Goal: Task Accomplishment & Management: Manage account settings

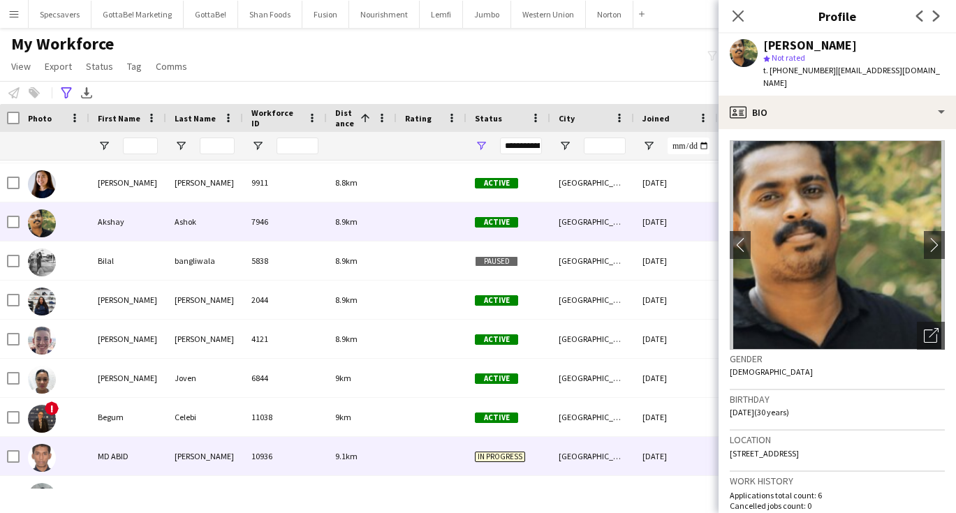
scroll to position [9924, 0]
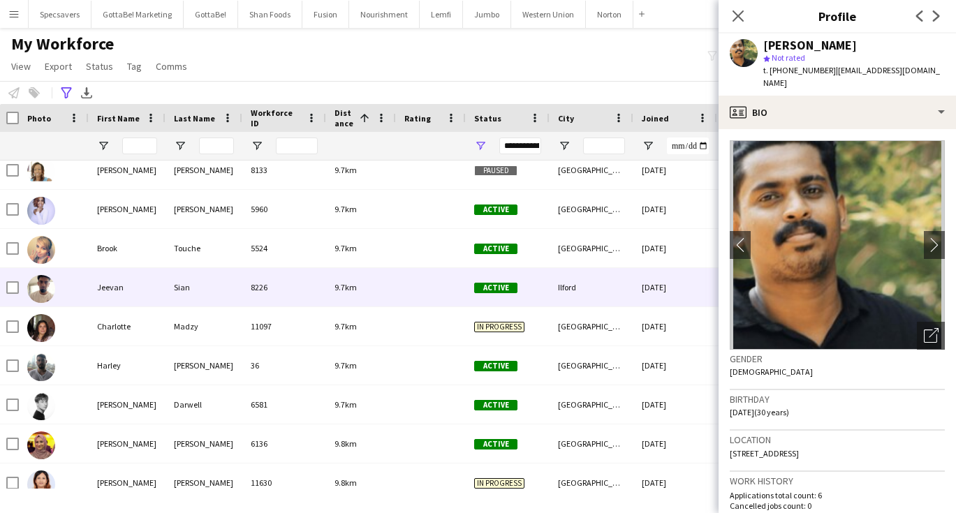
click at [360, 293] on div "9.7km" at bounding box center [361, 287] width 70 height 38
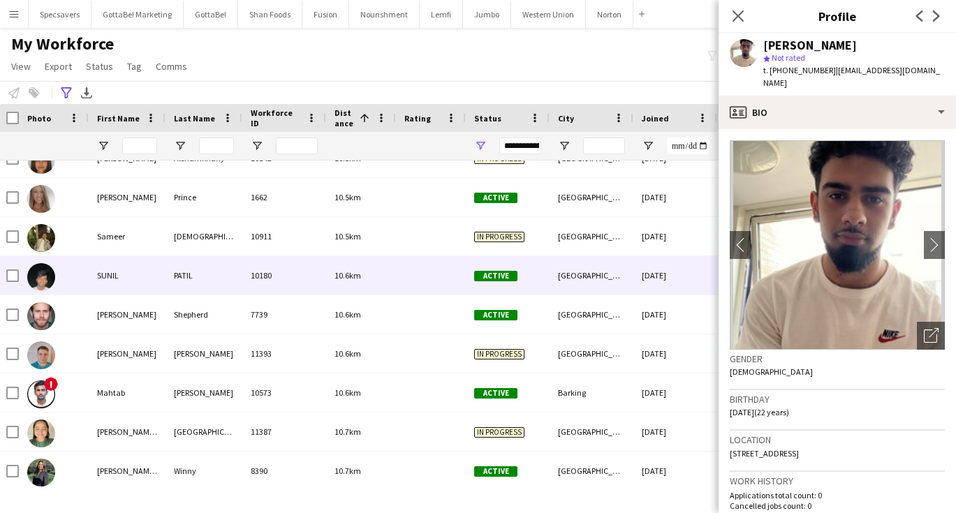
click at [346, 270] on div "10.6km" at bounding box center [361, 275] width 70 height 38
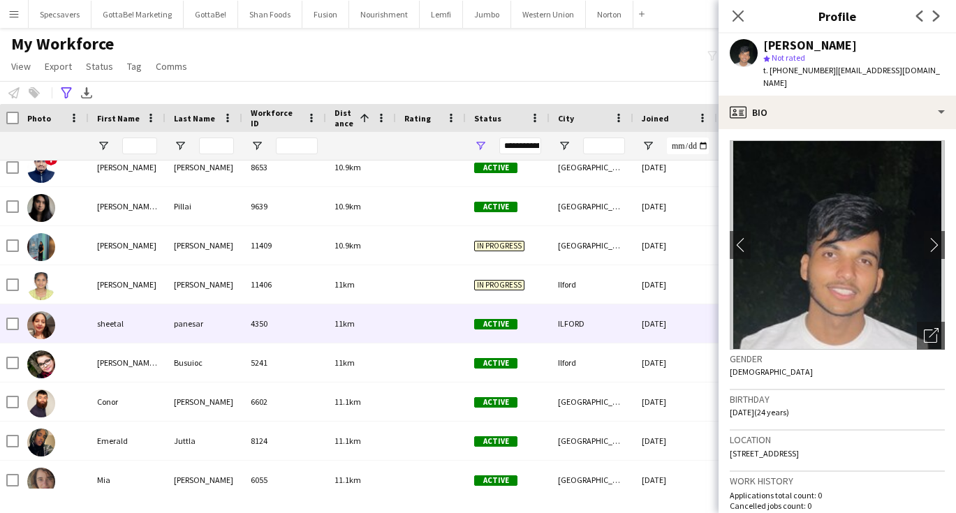
click at [306, 327] on div "4350" at bounding box center [284, 324] width 84 height 38
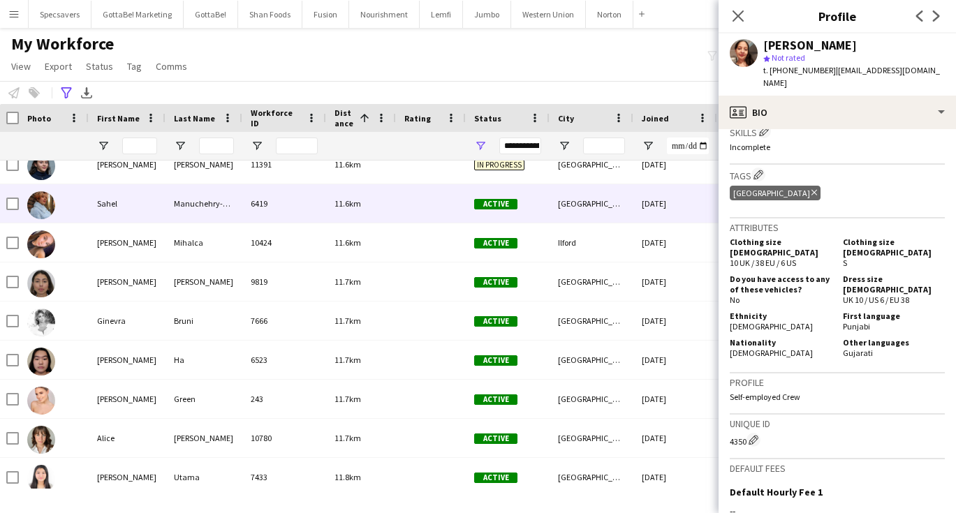
scroll to position [14870, 0]
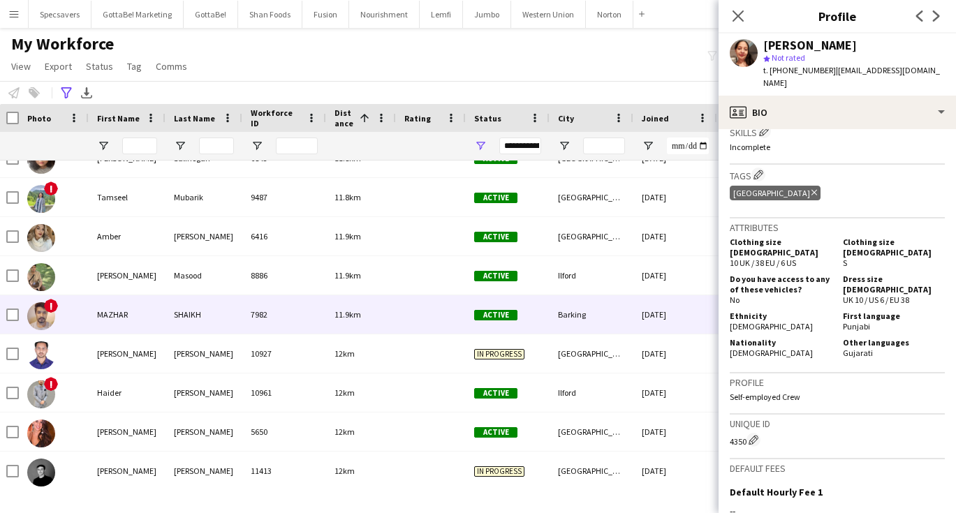
click at [403, 312] on div at bounding box center [431, 314] width 70 height 38
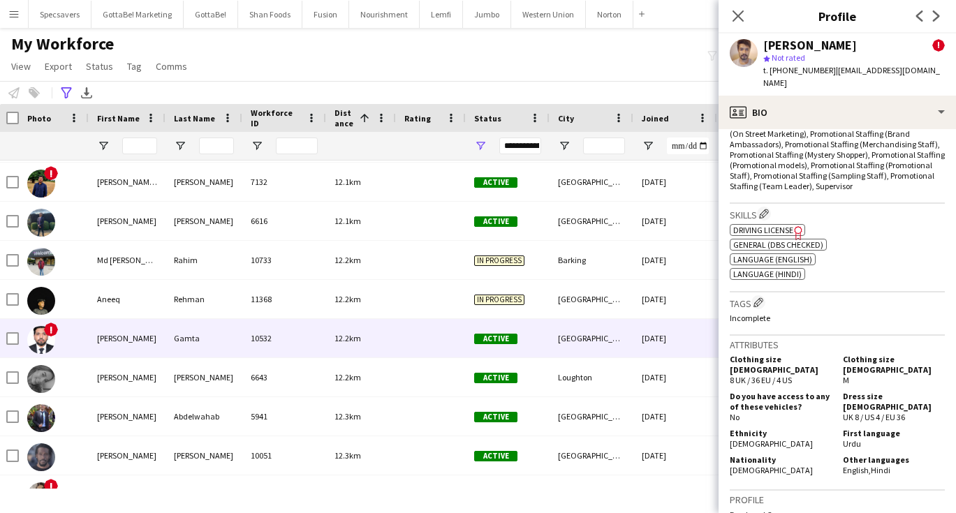
click at [499, 355] on div "Active" at bounding box center [508, 338] width 84 height 38
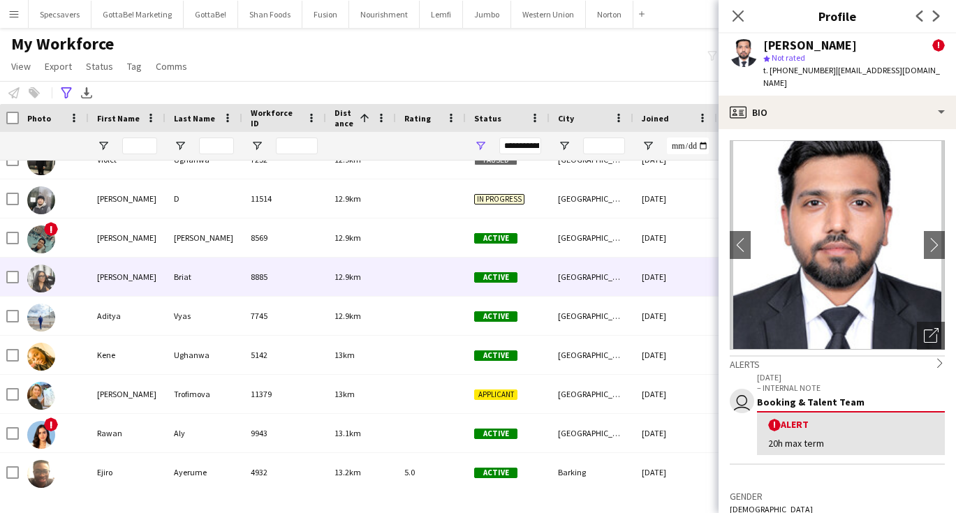
click at [439, 263] on div at bounding box center [431, 277] width 70 height 38
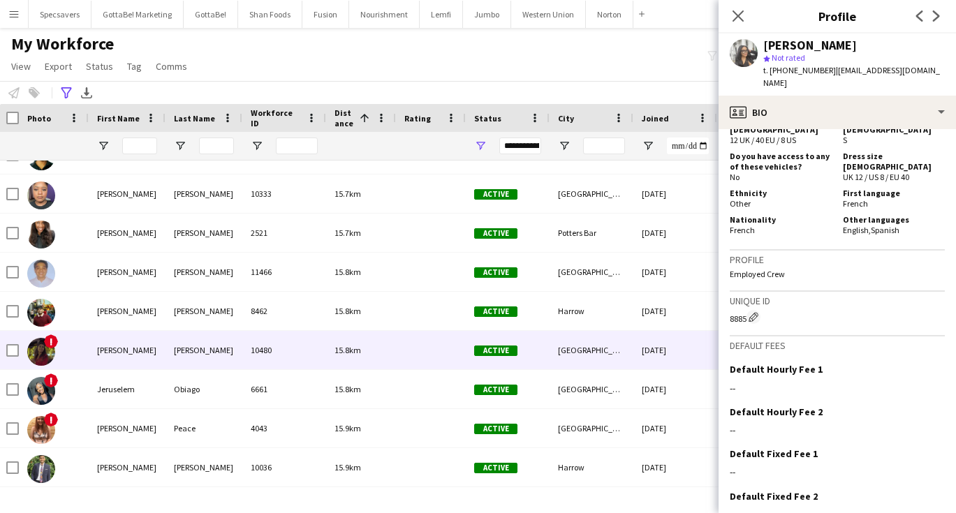
click at [282, 345] on div "10480" at bounding box center [284, 350] width 84 height 38
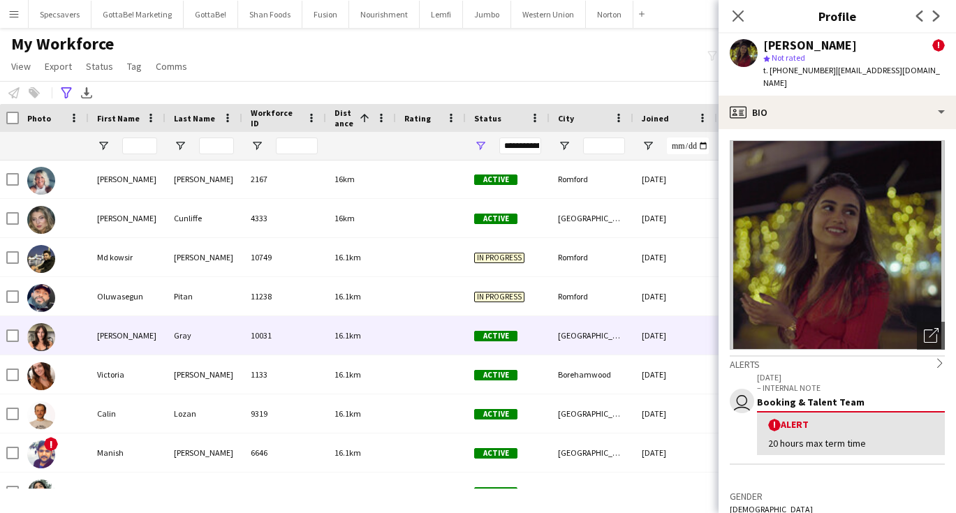
scroll to position [22300, 0]
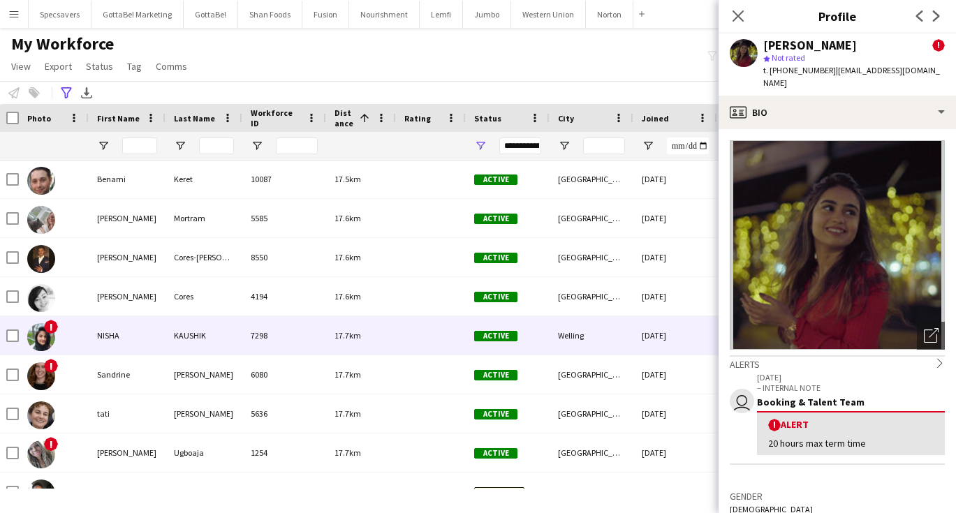
click at [214, 339] on div "KAUSHIK" at bounding box center [204, 335] width 77 height 38
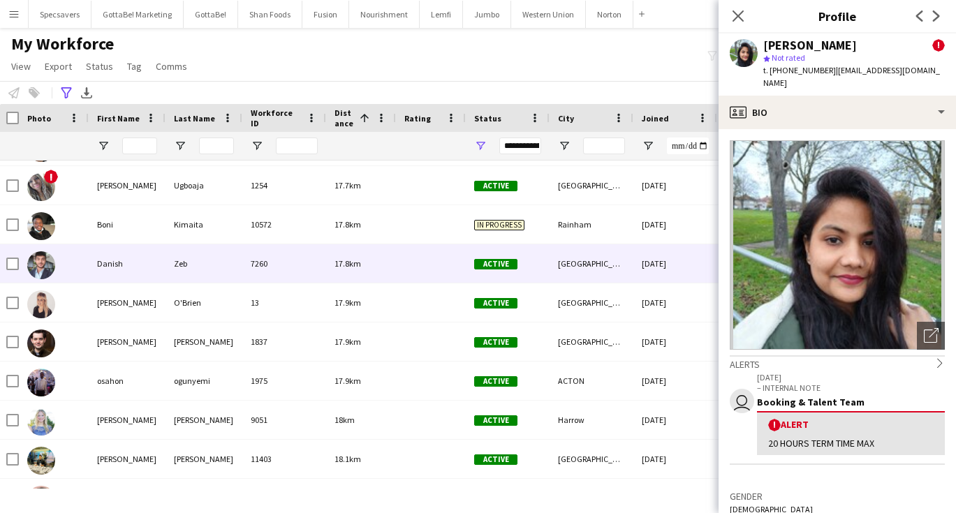
click at [384, 256] on div "17.8km" at bounding box center [361, 263] width 70 height 38
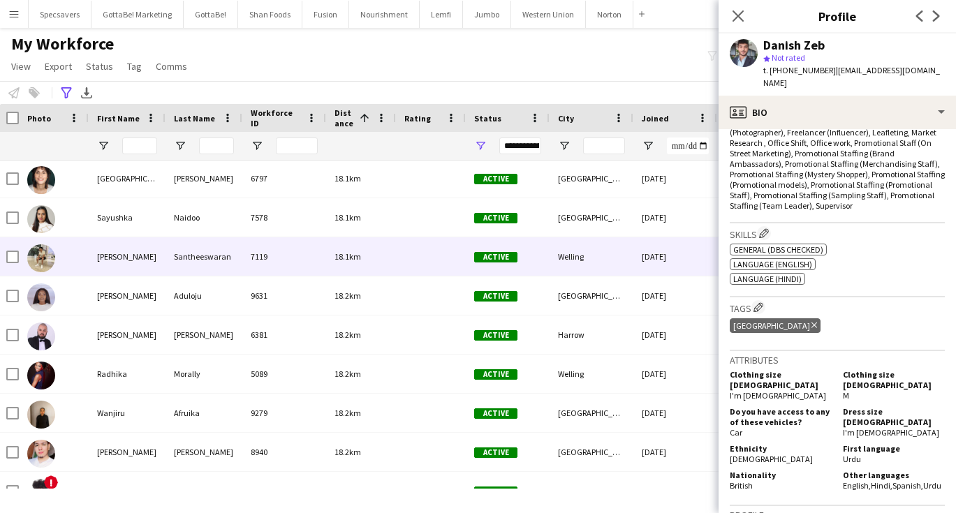
click at [395, 261] on div "18.1km" at bounding box center [361, 256] width 70 height 38
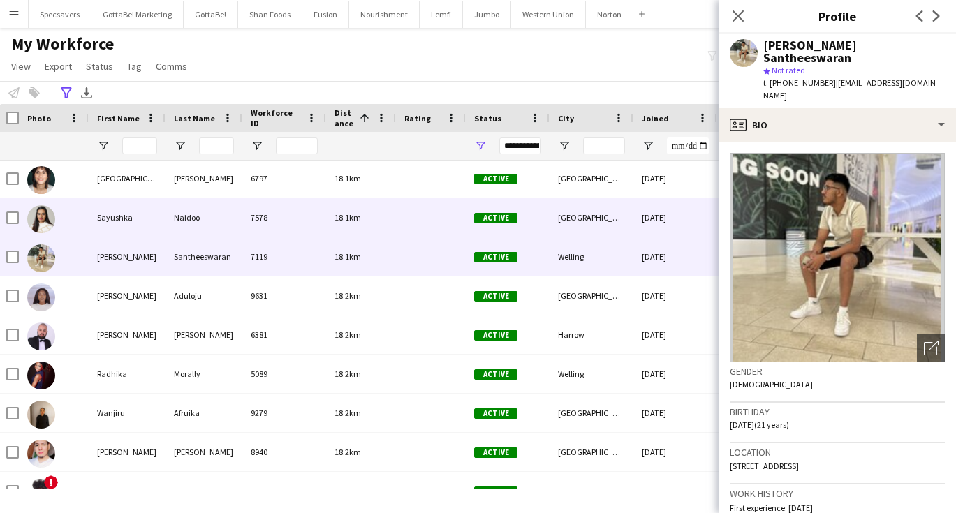
click at [393, 219] on div "18.1km" at bounding box center [361, 217] width 70 height 38
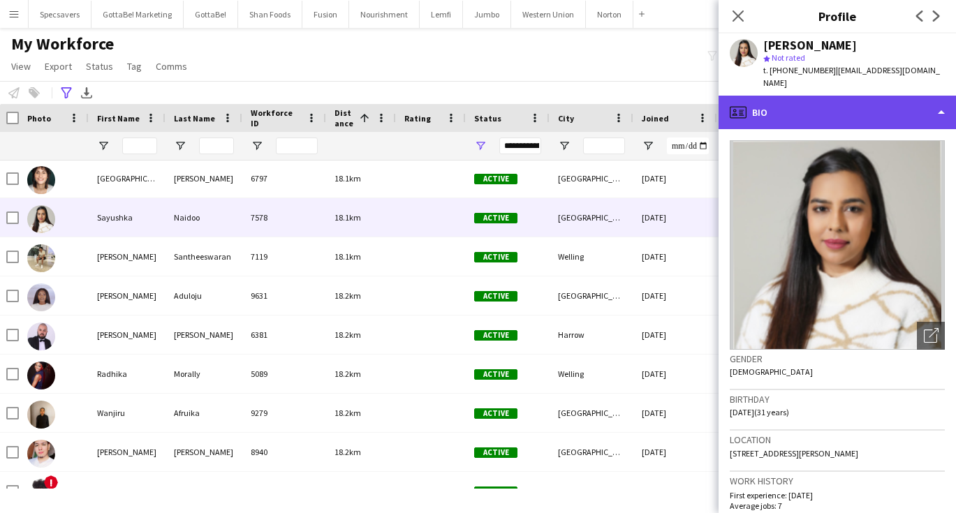
click at [840, 103] on div "profile Bio" at bounding box center [837, 113] width 237 height 34
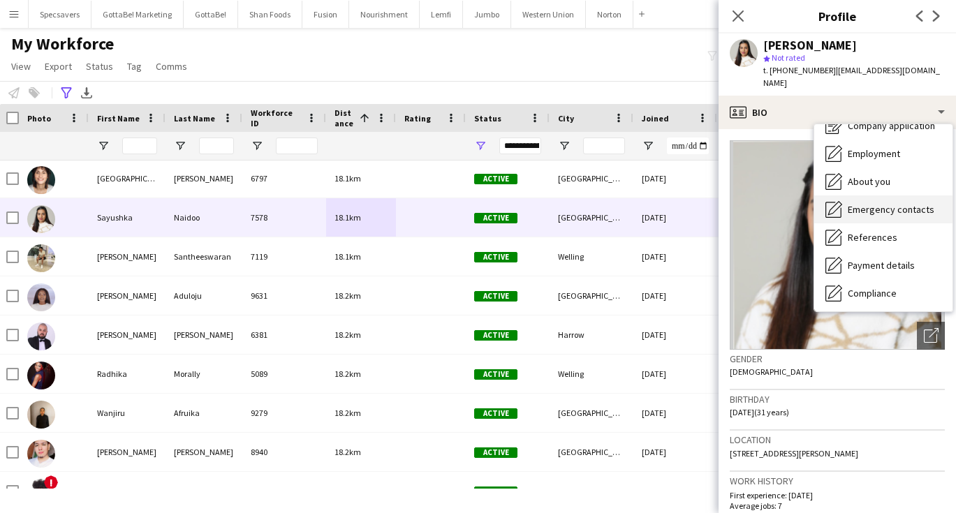
click at [872, 203] on span "Emergency contacts" at bounding box center [891, 209] width 87 height 13
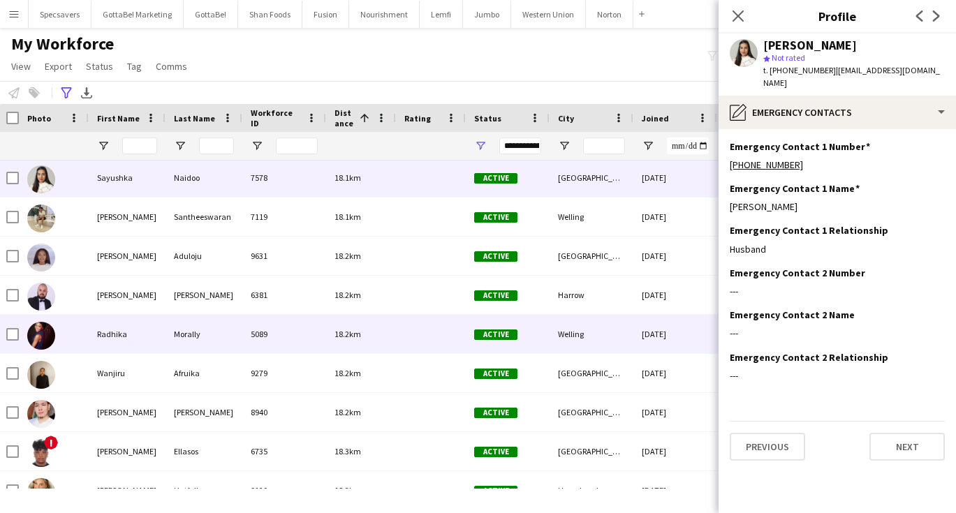
click at [414, 332] on div at bounding box center [431, 334] width 70 height 38
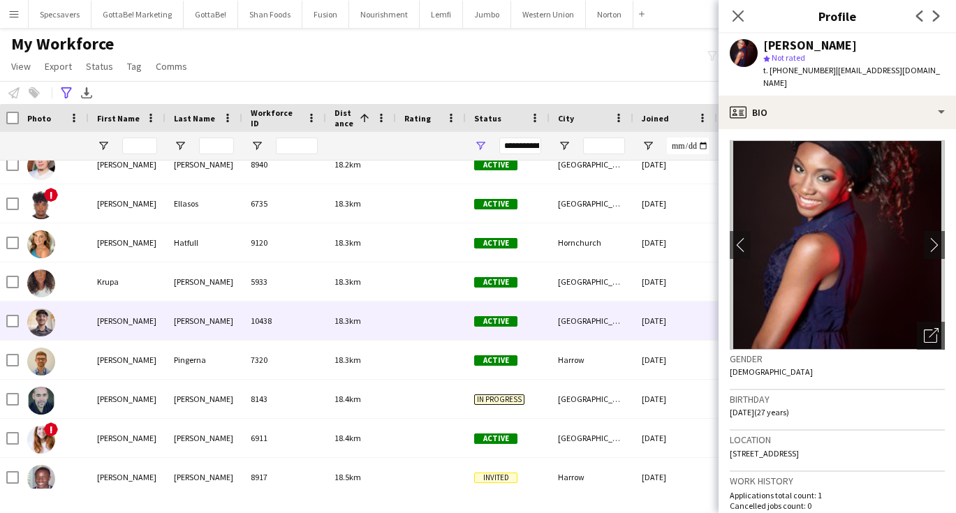
click at [329, 322] on div "18.3km" at bounding box center [361, 321] width 70 height 38
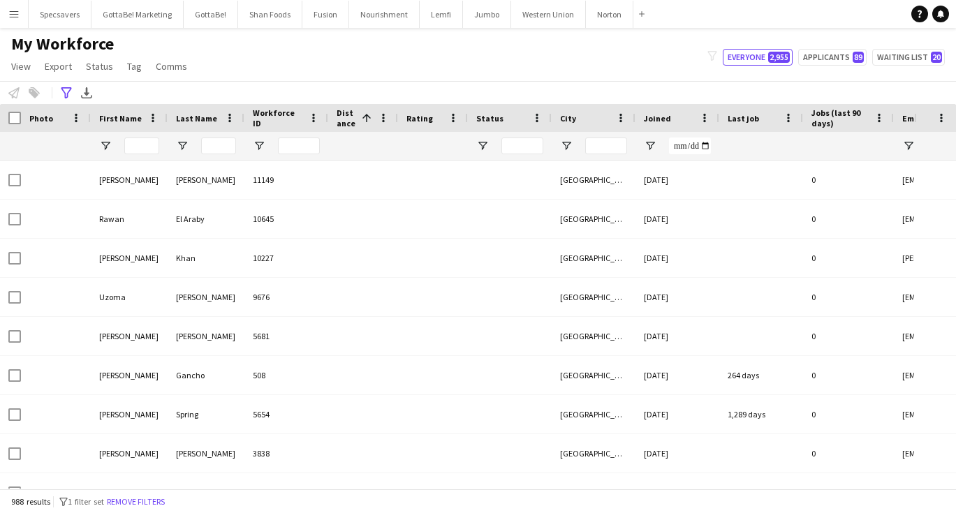
type input "**********"
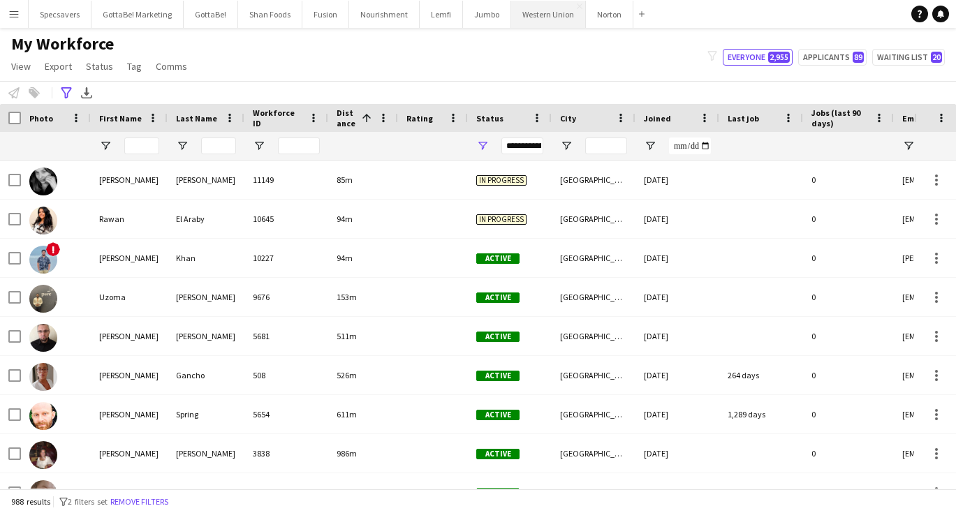
click at [557, 15] on button "Western Union Close" at bounding box center [548, 14] width 75 height 27
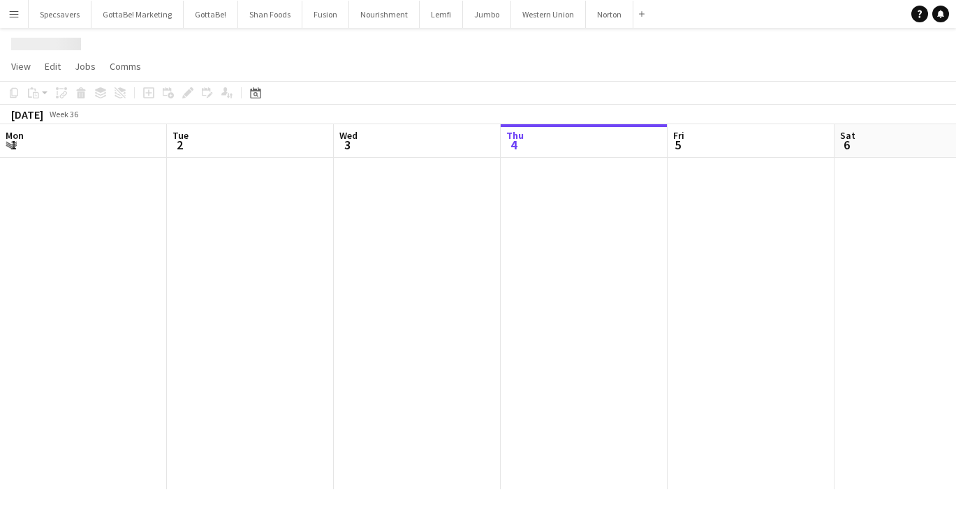
scroll to position [0, 334]
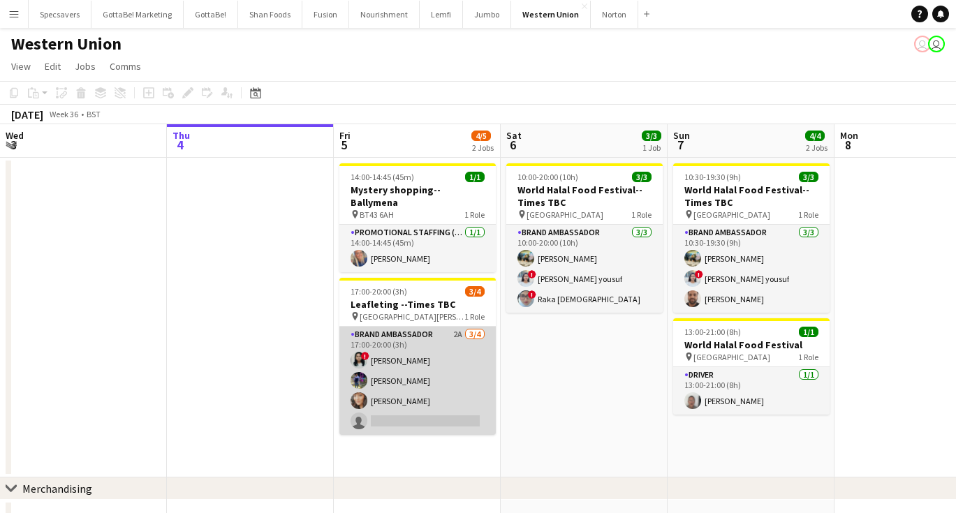
click at [407, 409] on app-card-role "Brand Ambassador 2A 3/4 17:00-20:00 (3h) ! Niharika Gautam Vraj Patel Nayla She…" at bounding box center [417, 381] width 156 height 108
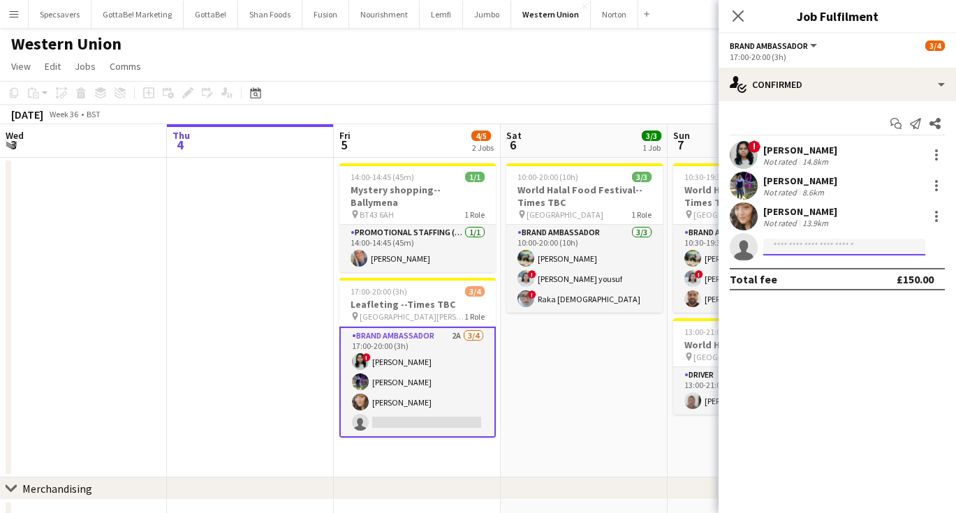
click at [785, 254] on input at bounding box center [844, 247] width 162 height 17
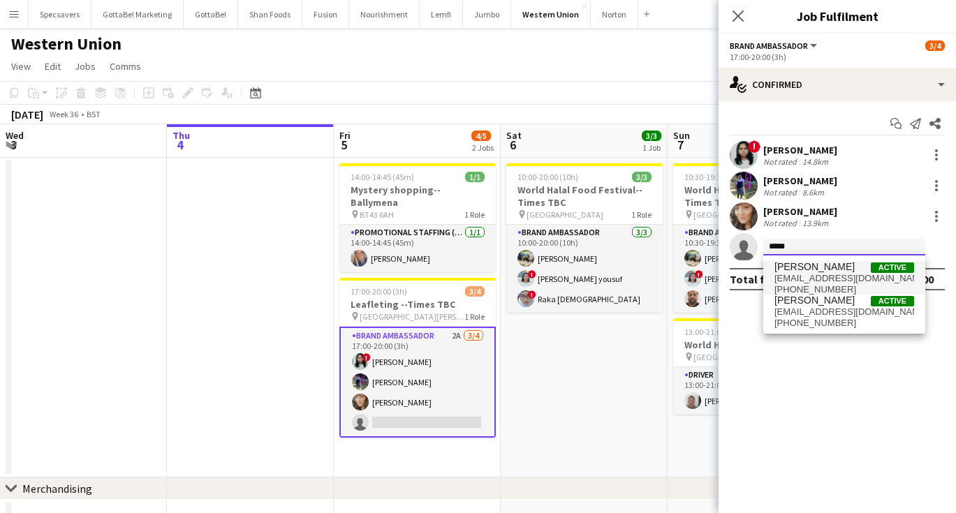
type input "*****"
click at [819, 270] on span "Usman Ghazanfar" at bounding box center [815, 267] width 80 height 12
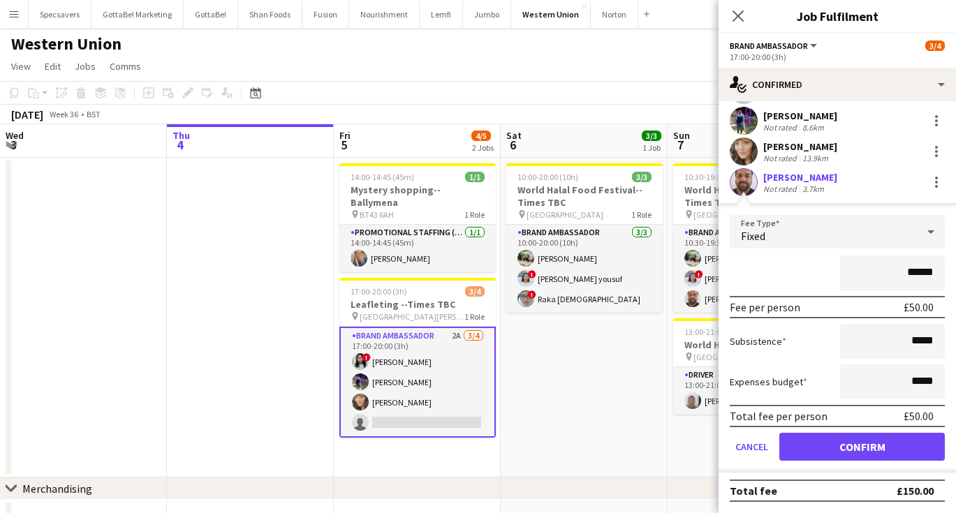
scroll to position [65, 0]
click at [845, 450] on button "Confirm" at bounding box center [863, 447] width 166 height 28
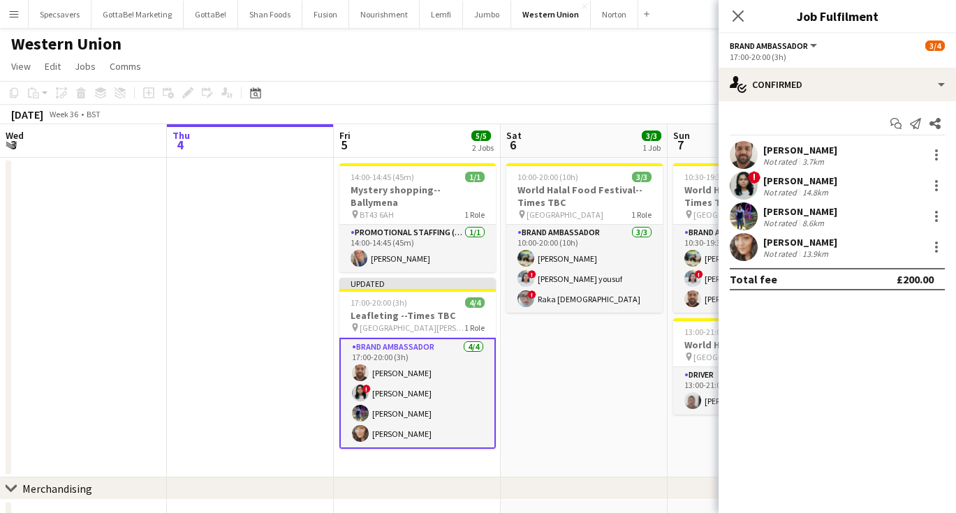
scroll to position [0, 0]
click at [735, 17] on icon "Close pop-in" at bounding box center [737, 15] width 13 height 13
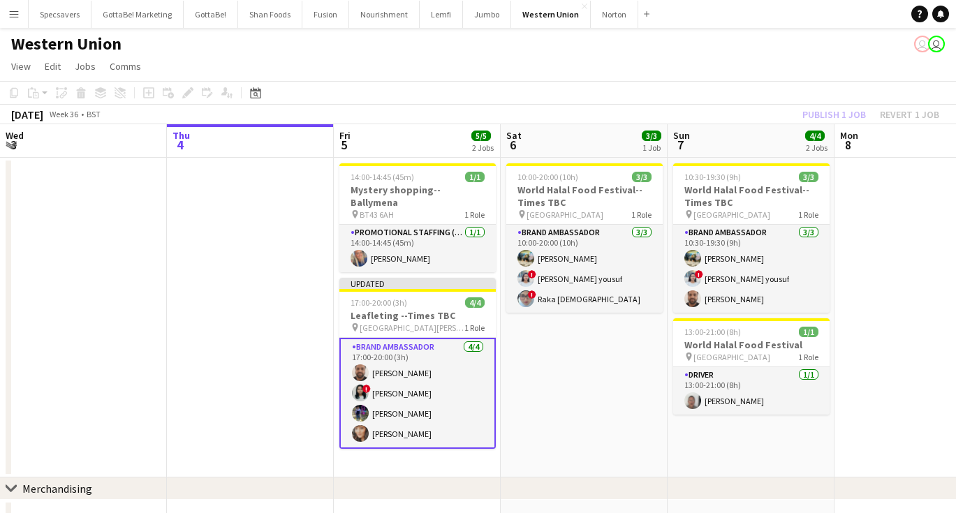
click at [854, 295] on app-date-cell at bounding box center [918, 318] width 167 height 320
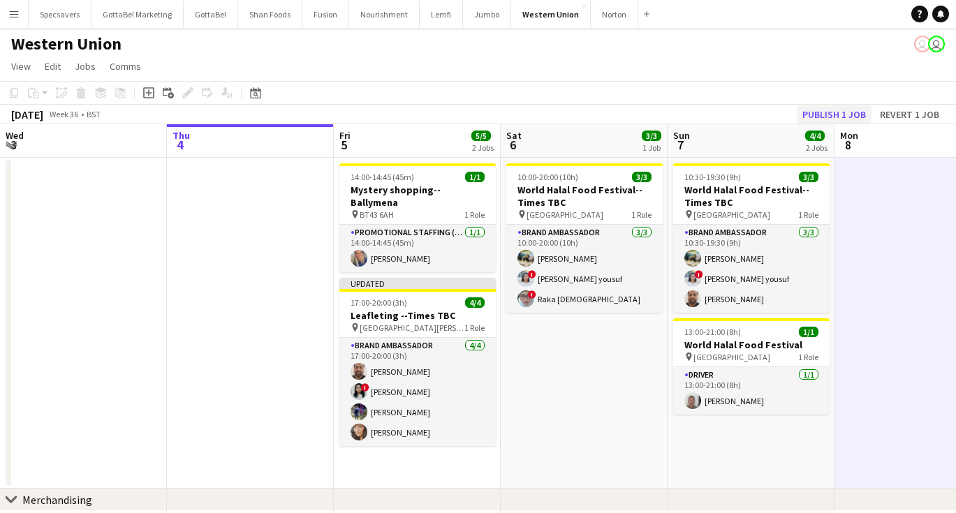
click at [831, 110] on button "Publish 1 job" at bounding box center [834, 114] width 75 height 18
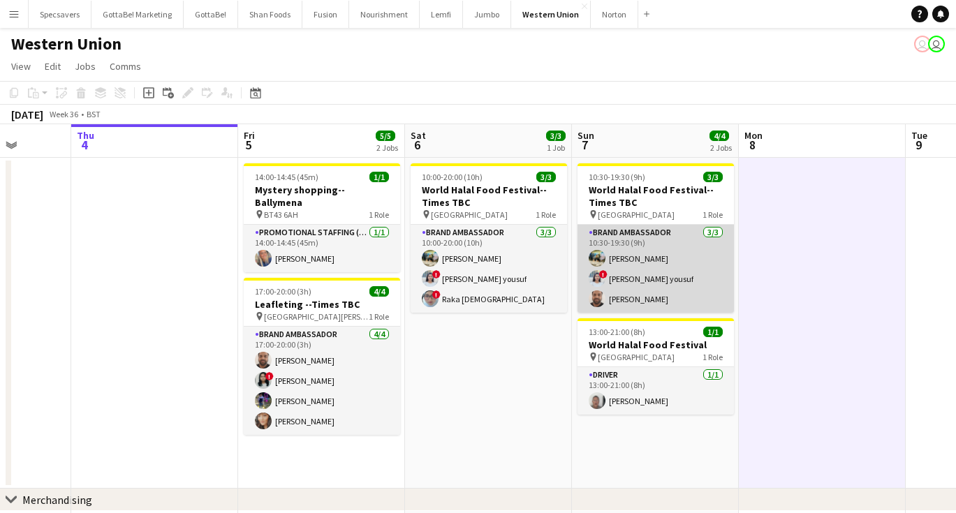
scroll to position [0, 488]
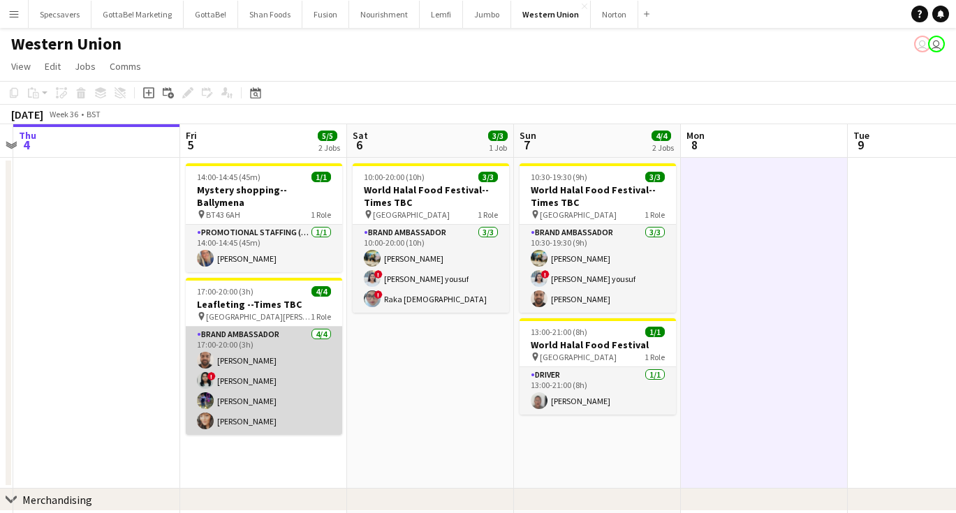
click at [244, 368] on app-card-role "Brand Ambassador 4/4 17:00-20:00 (3h) Usman Ghazanfar ! Niharika Gautam Vraj Pa…" at bounding box center [264, 381] width 156 height 108
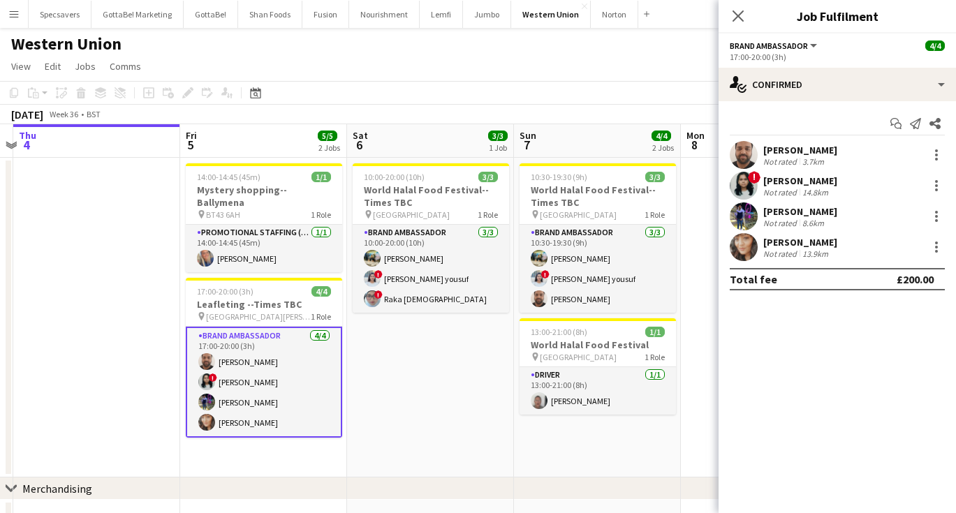
click at [810, 149] on div "Usman Ghazanfar" at bounding box center [800, 150] width 74 height 13
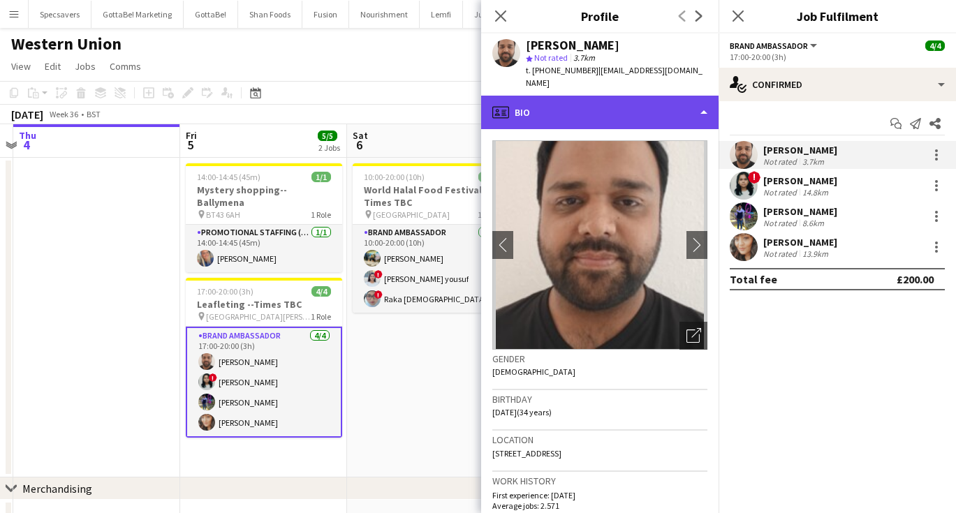
click at [614, 110] on div "profile Bio" at bounding box center [599, 113] width 237 height 34
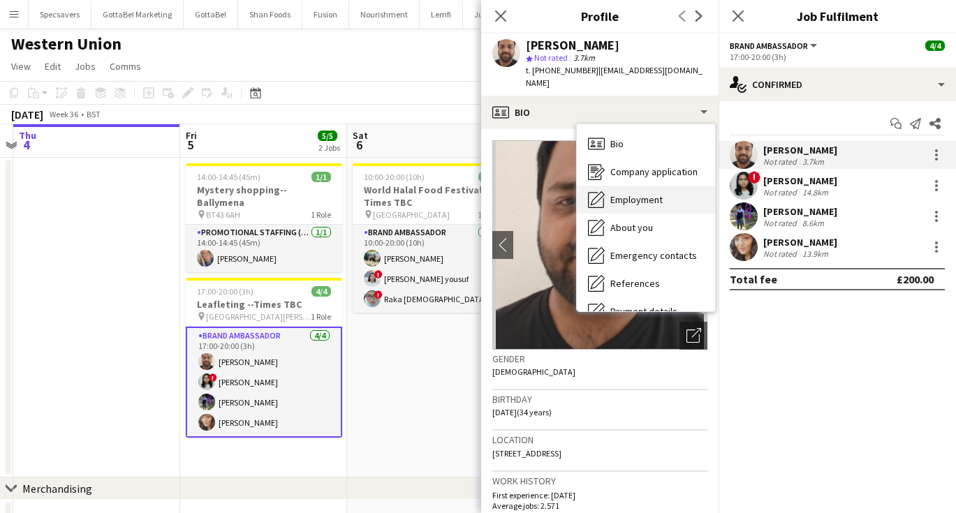
click at [631, 193] on span "Employment" at bounding box center [637, 199] width 52 height 13
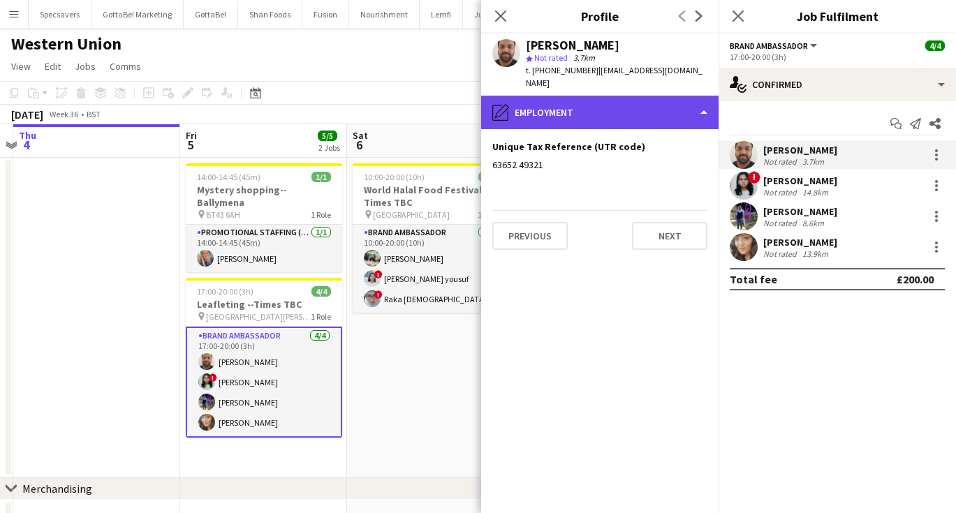
click at [597, 96] on div "pencil4 Employment" at bounding box center [599, 113] width 237 height 34
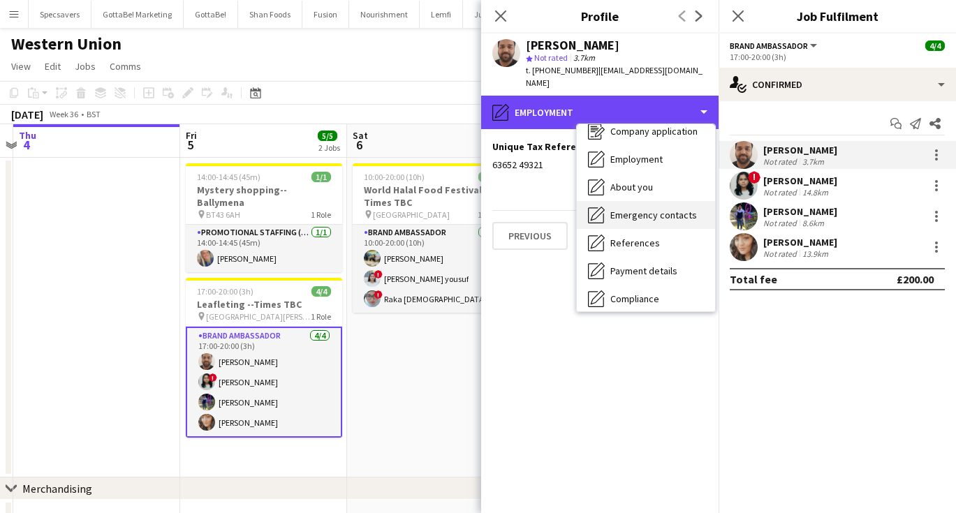
scroll to position [41, 0]
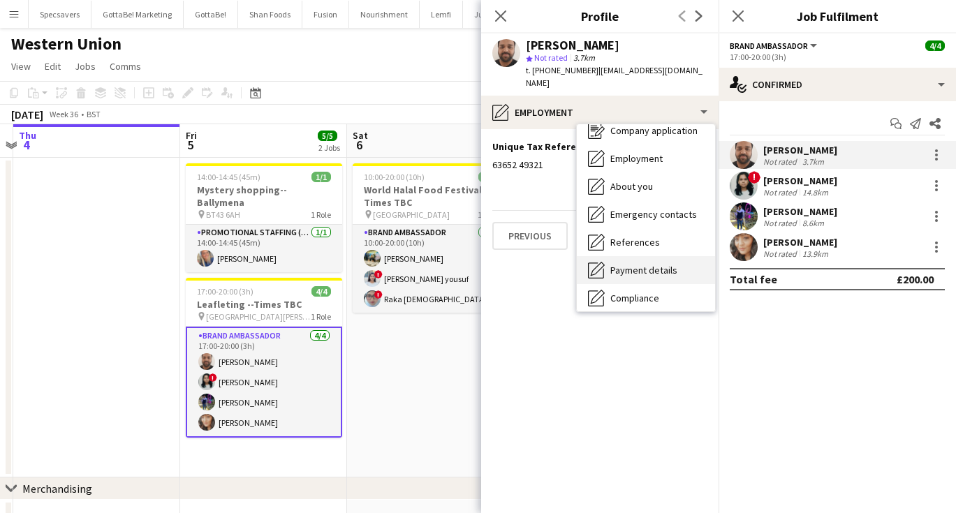
click at [651, 264] on span "Payment details" at bounding box center [644, 270] width 67 height 13
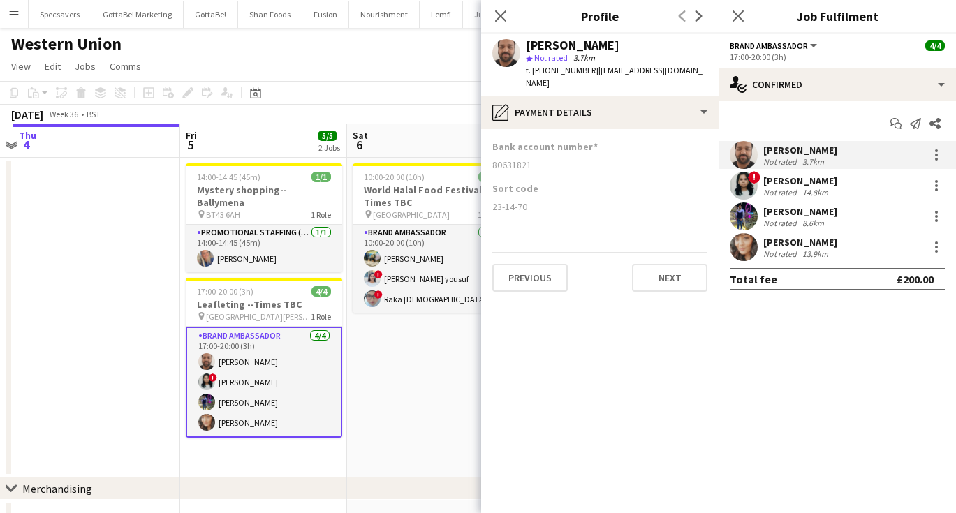
click at [828, 185] on div "Niharika Gautam" at bounding box center [800, 181] width 74 height 13
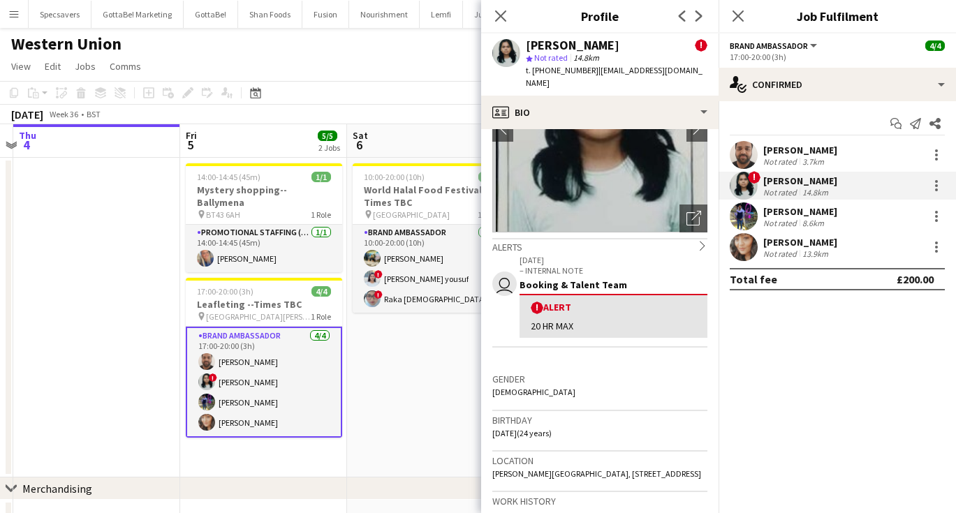
scroll to position [117, 0]
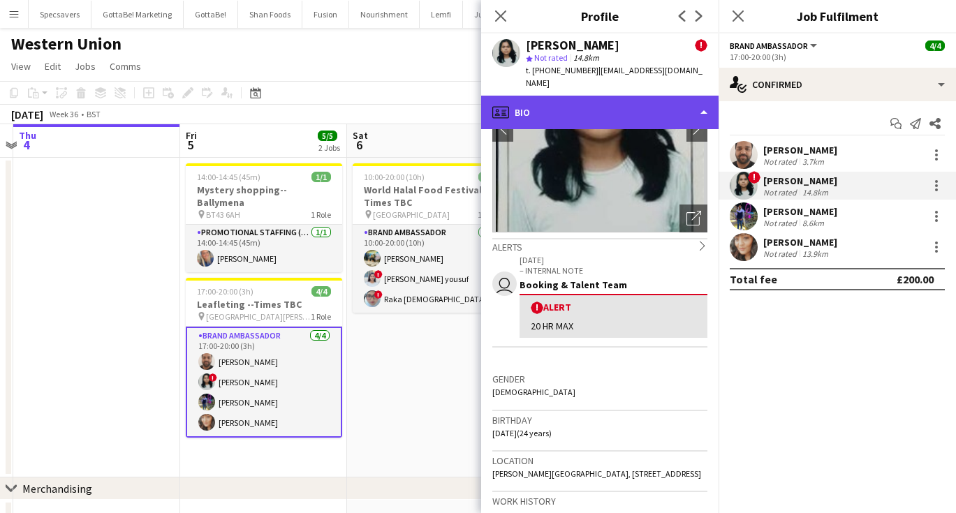
click at [617, 103] on div "profile Bio" at bounding box center [599, 113] width 237 height 34
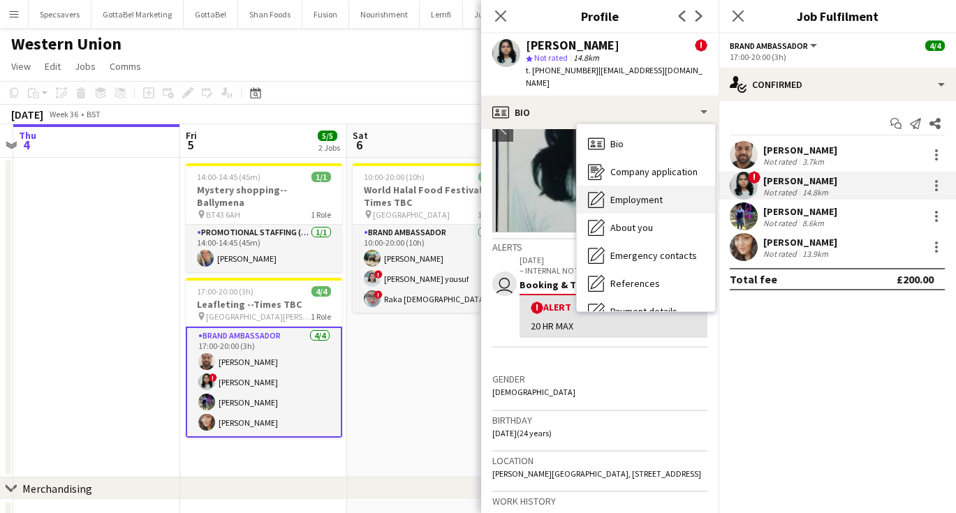
click at [636, 193] on span "Employment" at bounding box center [637, 199] width 52 height 13
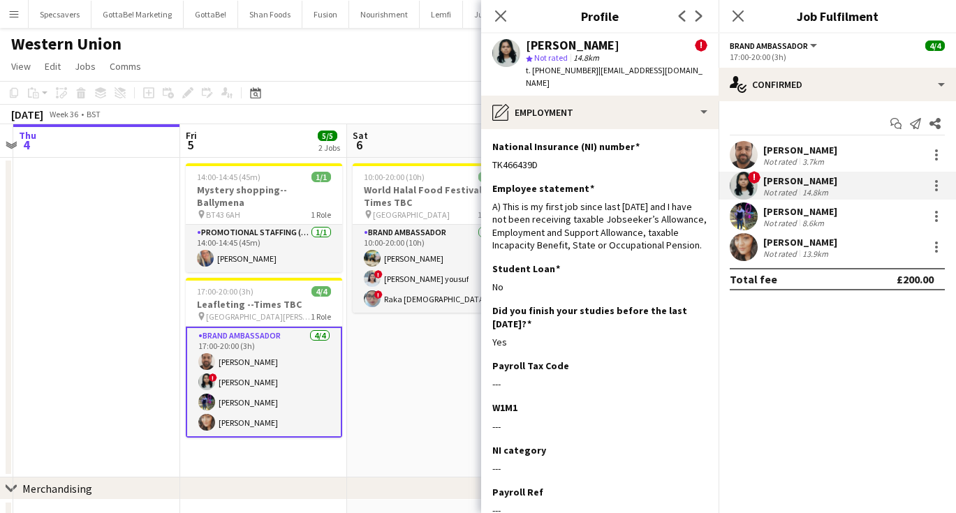
click at [807, 197] on div "14.8km" at bounding box center [815, 192] width 31 height 10
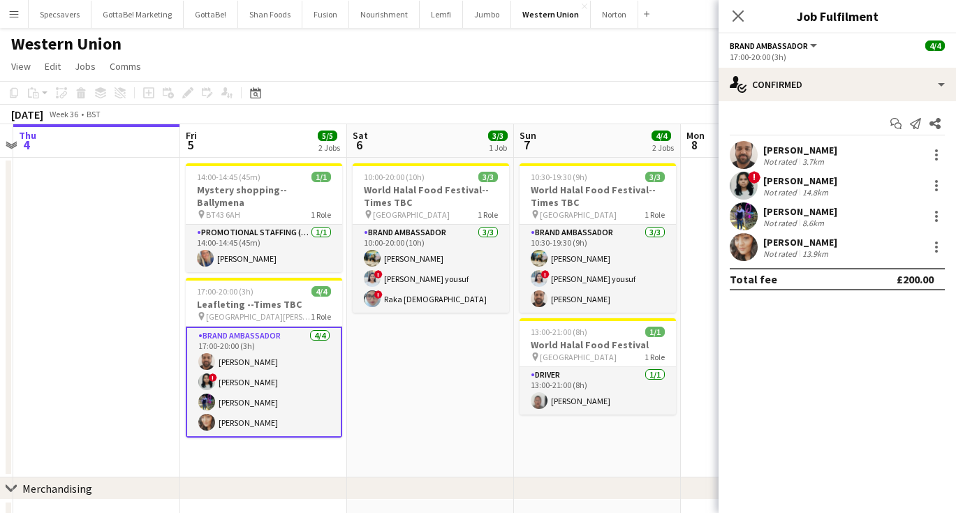
click at [802, 213] on div "Vraj Patel" at bounding box center [800, 211] width 74 height 13
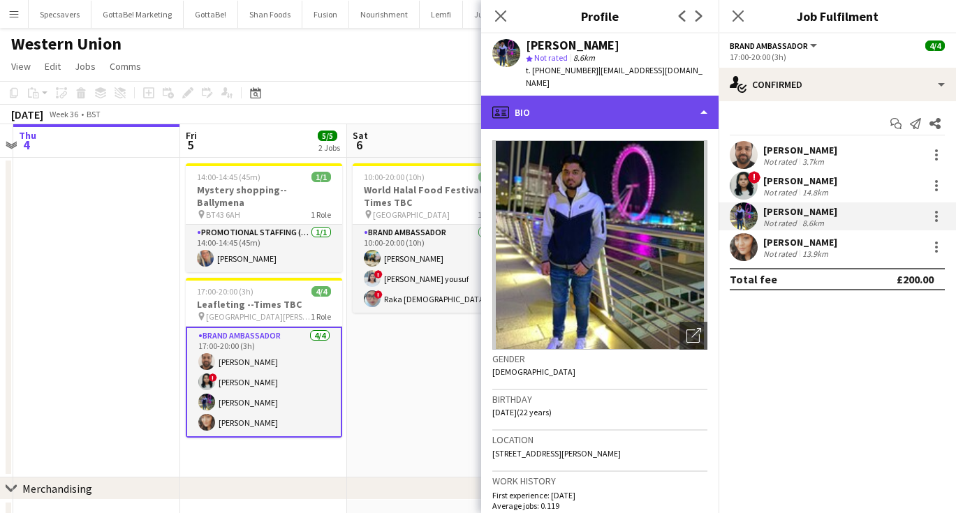
click at [608, 98] on div "profile Bio" at bounding box center [599, 113] width 237 height 34
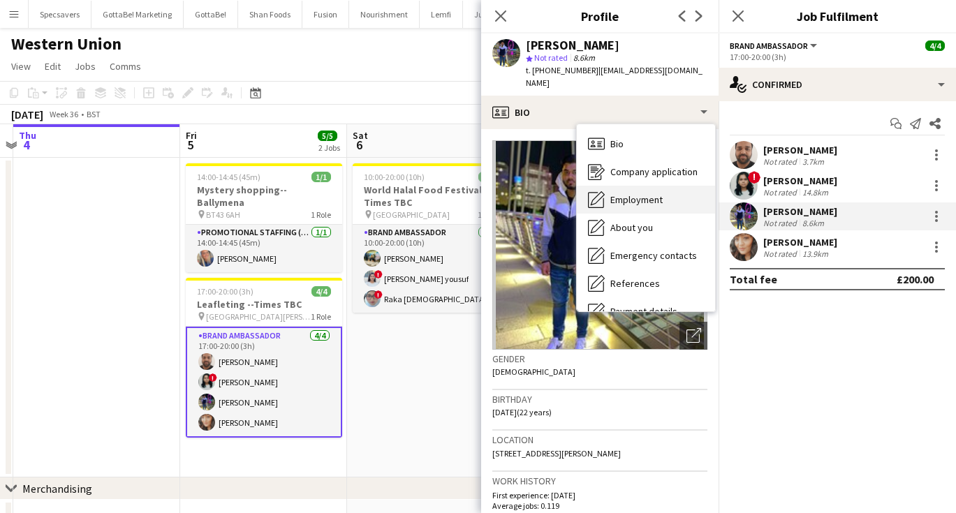
click at [636, 193] on span "Employment" at bounding box center [637, 199] width 52 height 13
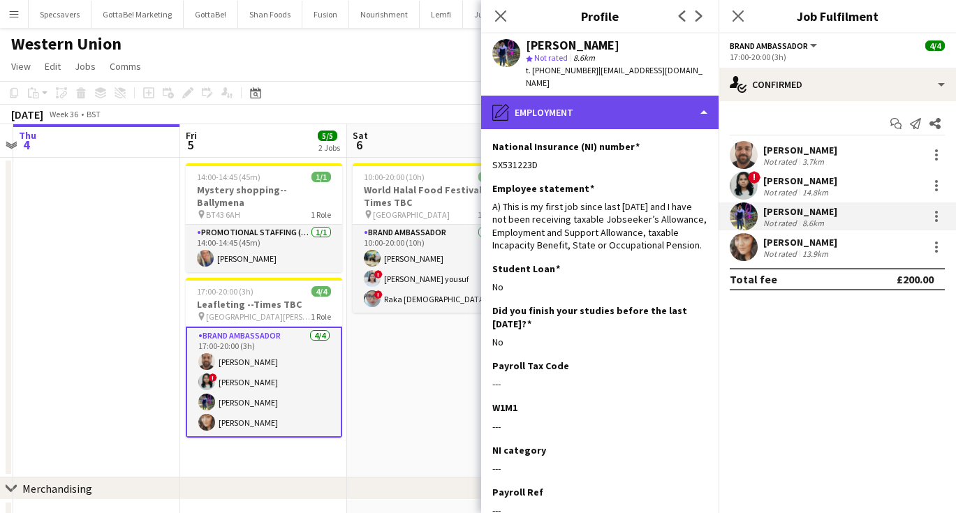
click at [581, 96] on div "pencil4 Employment" at bounding box center [599, 113] width 237 height 34
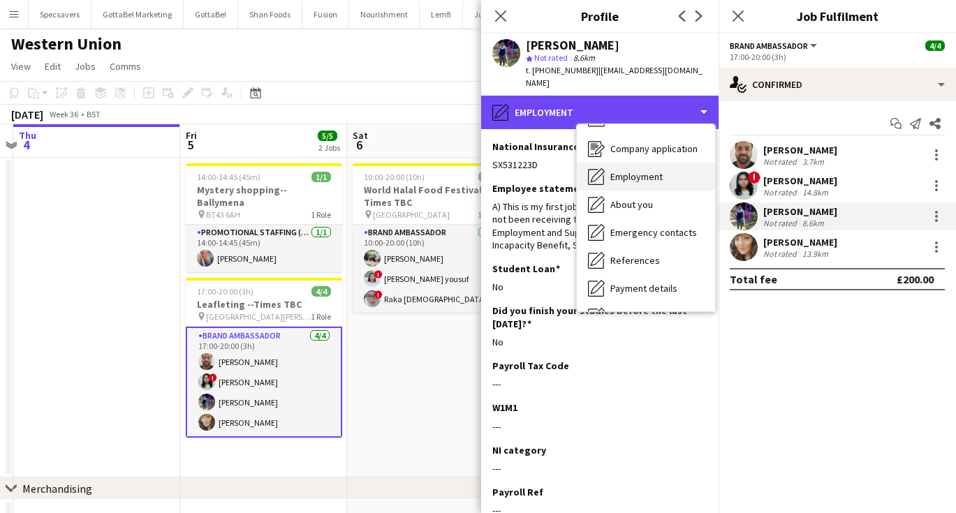
scroll to position [25, 0]
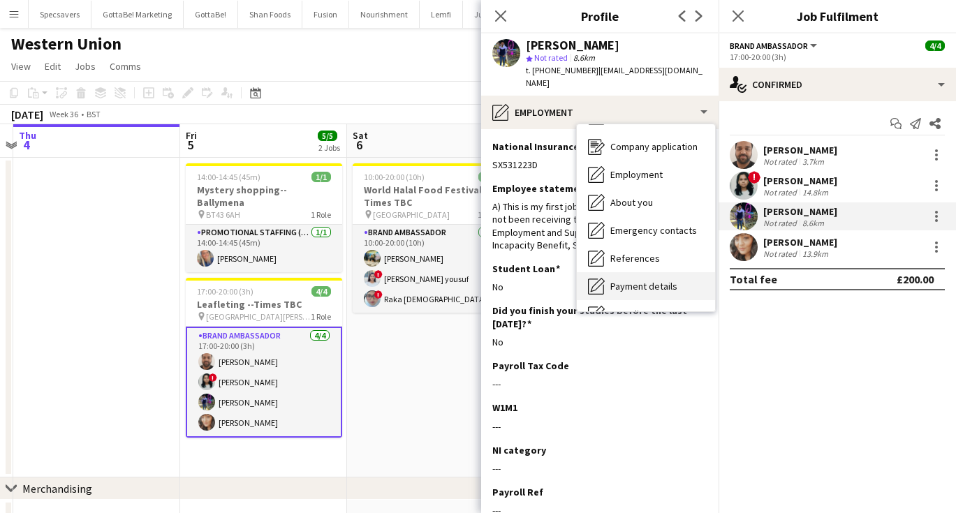
click at [648, 272] on div "Payment details Payment details" at bounding box center [646, 286] width 138 height 28
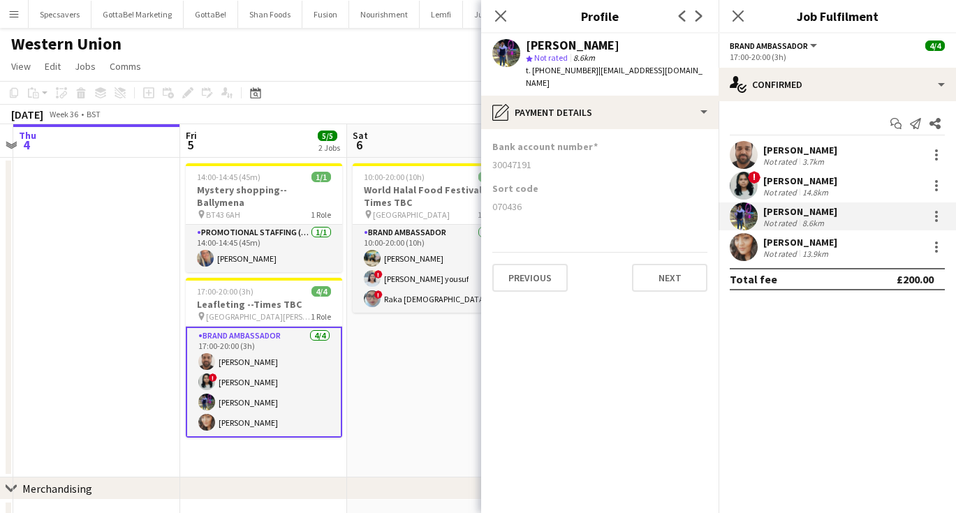
click at [803, 258] on div "13.9km" at bounding box center [815, 254] width 31 height 10
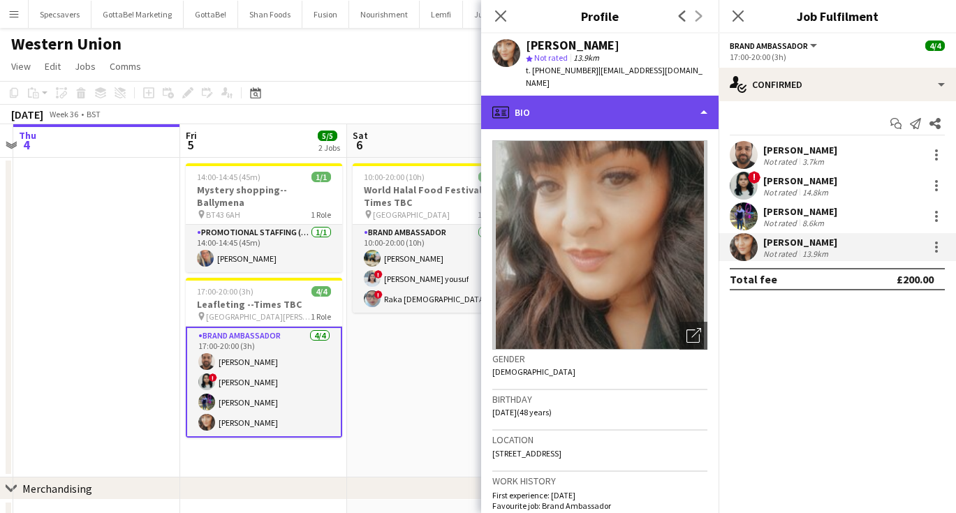
click at [577, 105] on div "profile Bio" at bounding box center [599, 113] width 237 height 34
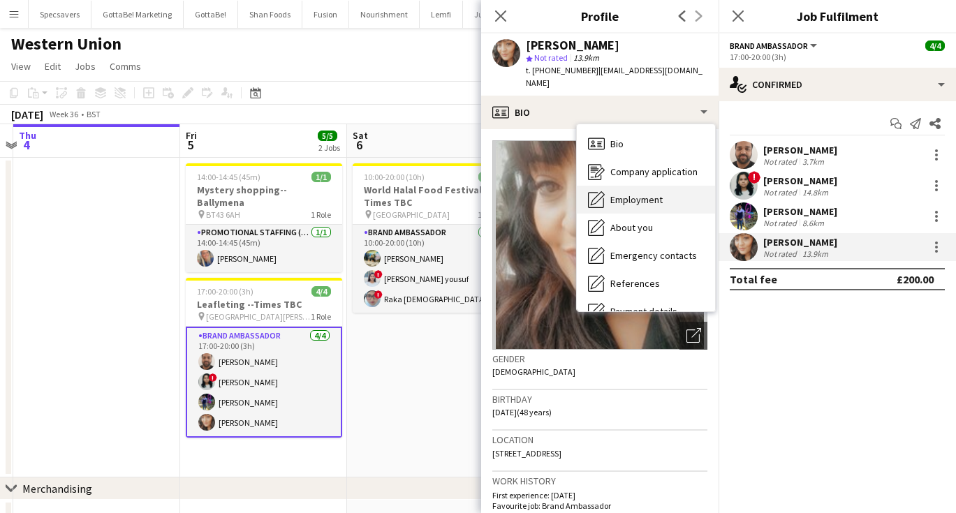
click at [616, 186] on div "Employment Employment" at bounding box center [646, 200] width 138 height 28
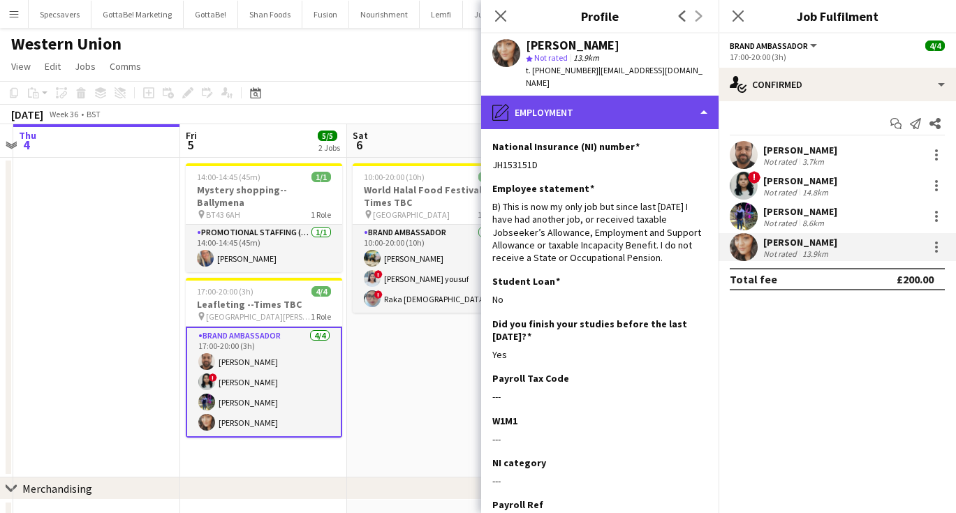
click at [548, 103] on div "pencil4 Employment" at bounding box center [599, 113] width 237 height 34
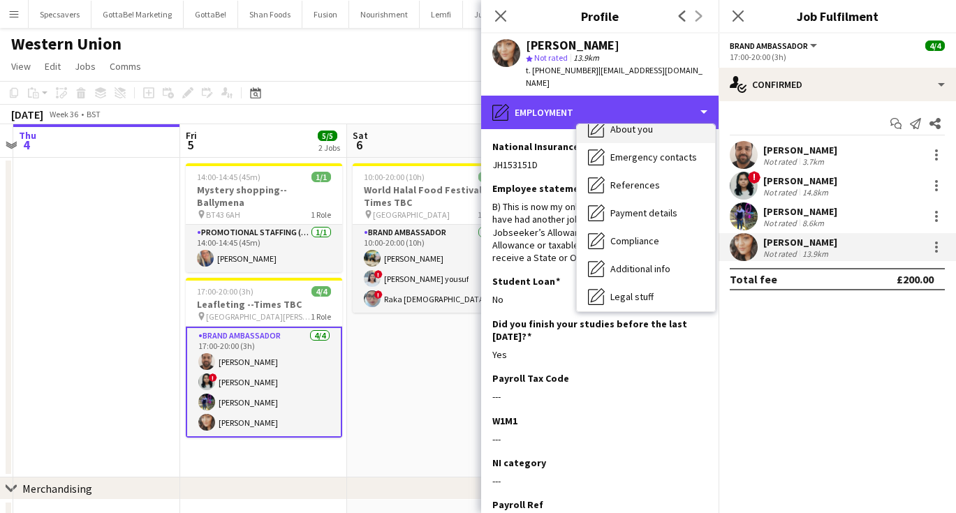
scroll to position [101, 0]
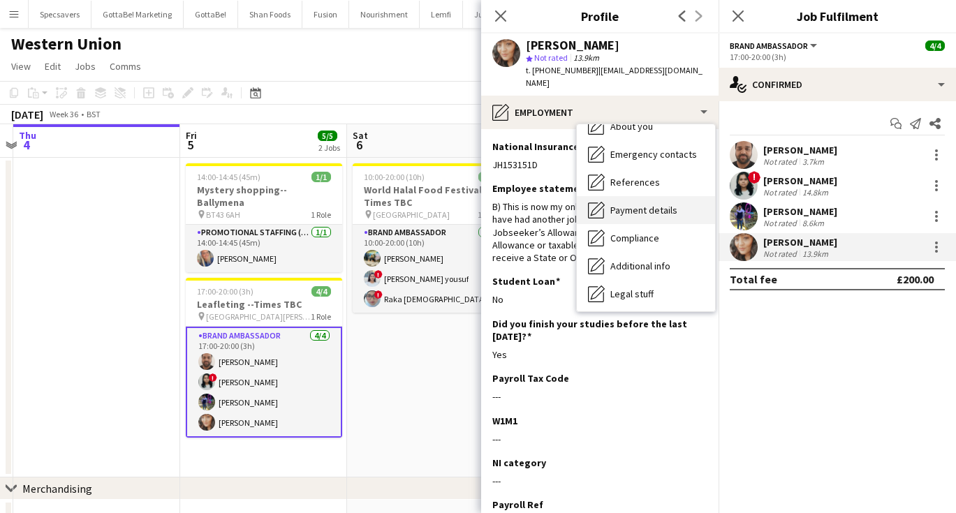
click at [634, 204] on div "Payment details Payment details" at bounding box center [646, 210] width 138 height 28
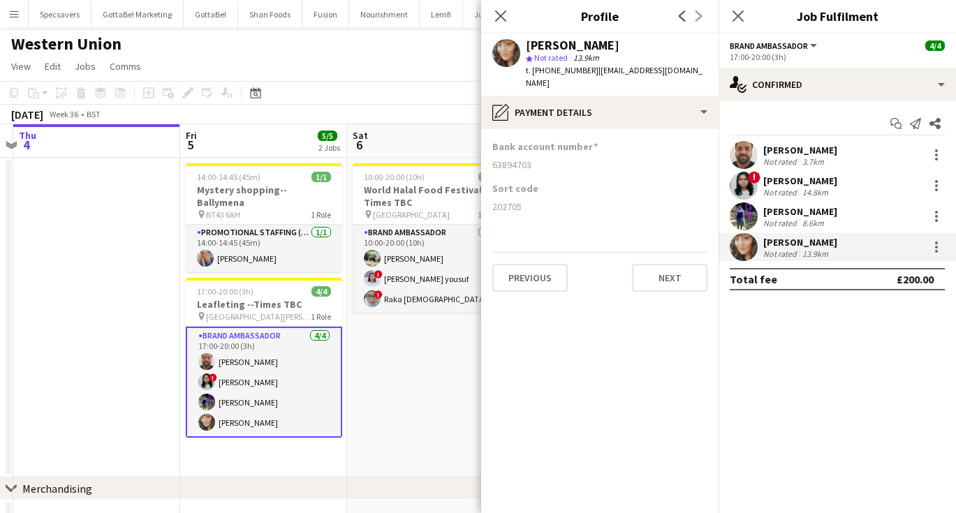
click at [373, 393] on app-date-cell "10:00-20:00 (10h) 3/3 World Halal Food Festival--Times TBC pin London Stadium 1…" at bounding box center [430, 318] width 167 height 320
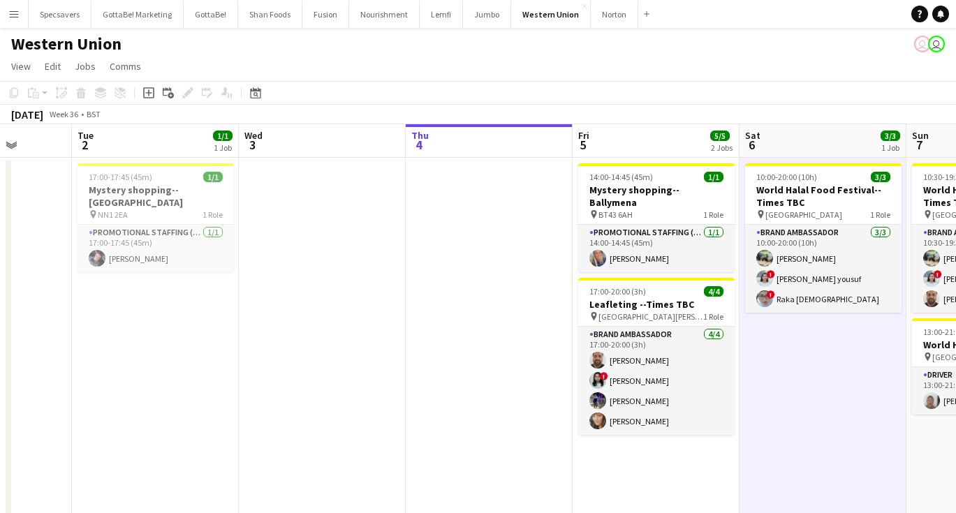
scroll to position [0, 432]
